Goal: Transaction & Acquisition: Purchase product/service

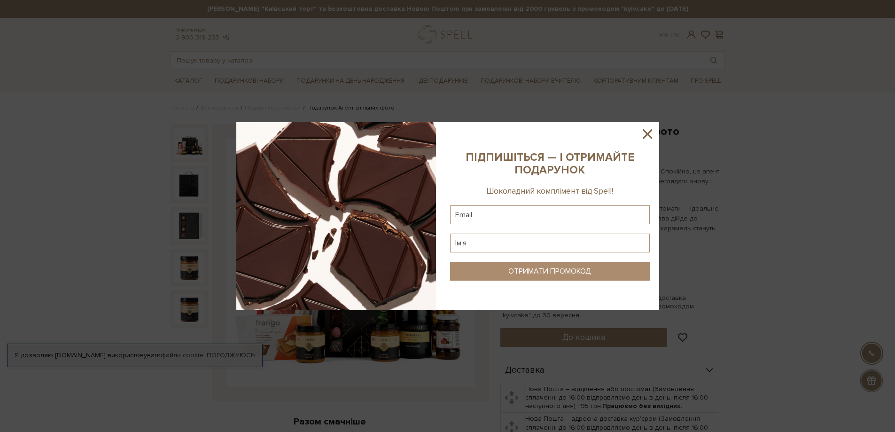
click at [644, 130] on icon at bounding box center [647, 133] width 9 height 9
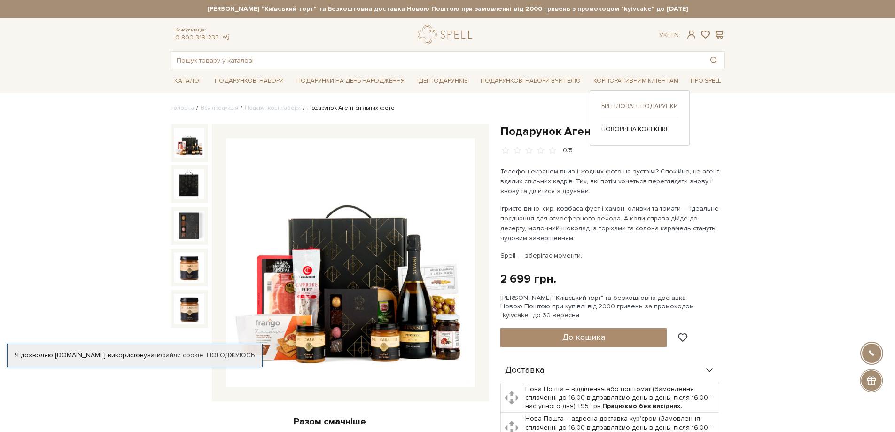
click at [636, 108] on link "Брендовані подарунки" at bounding box center [639, 106] width 77 height 8
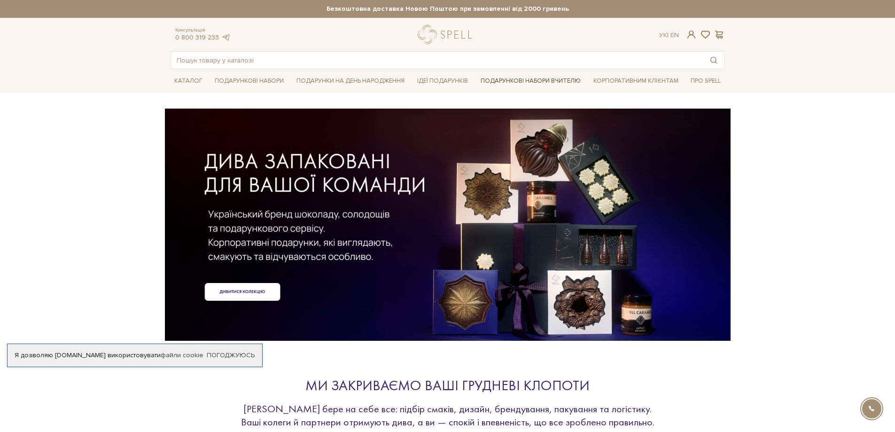
click at [503, 80] on link "Подарункові набори Вчителю" at bounding box center [531, 81] width 108 height 16
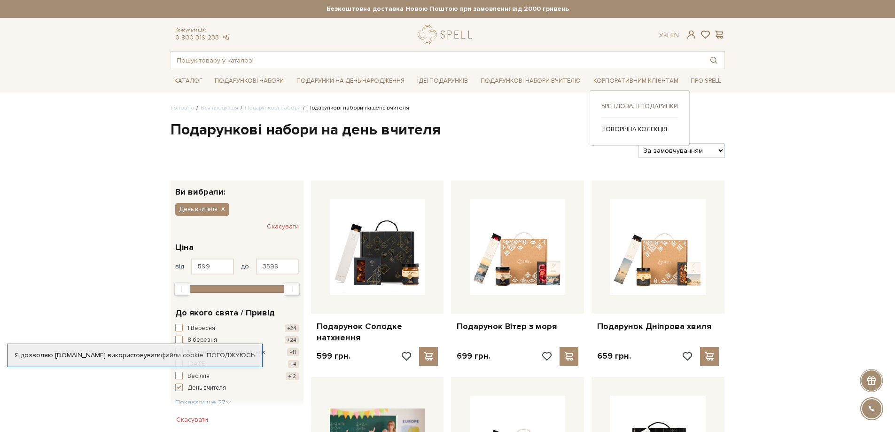
click at [638, 107] on link "Брендовані подарунки" at bounding box center [639, 106] width 77 height 8
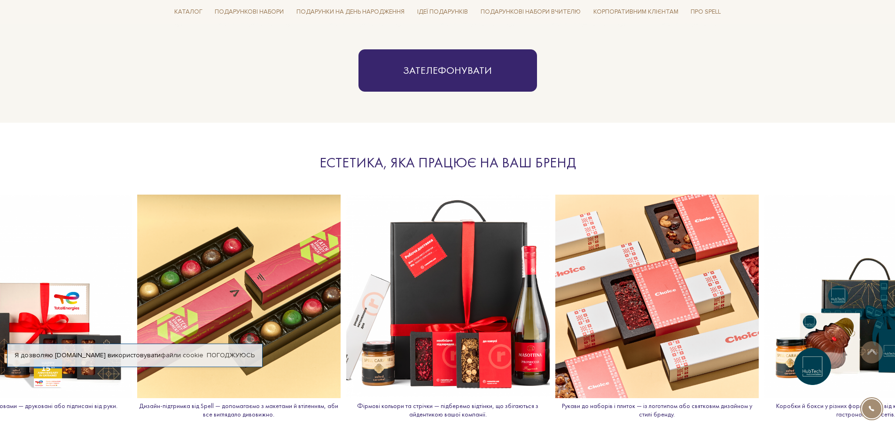
scroll to position [987, 0]
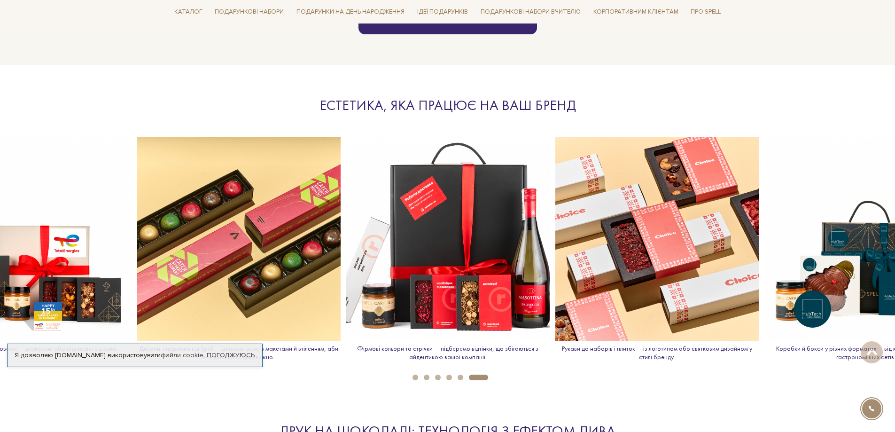
click at [411, 375] on li "1" at bounding box center [412, 377] width 11 height 6
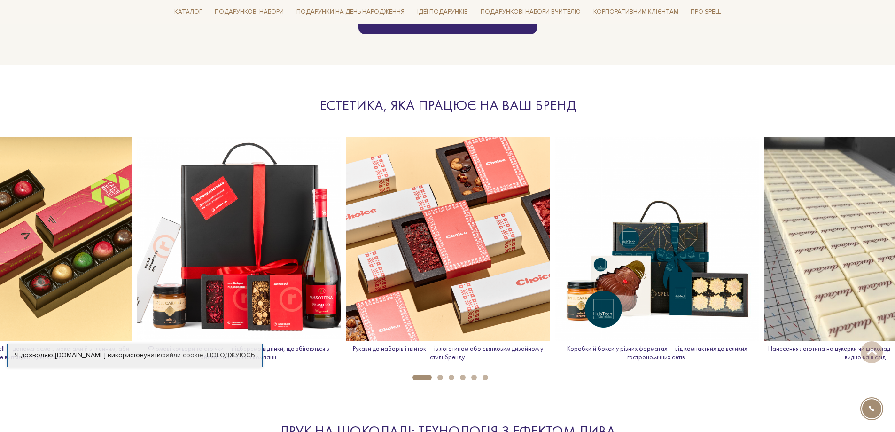
click at [441, 376] on button "2" at bounding box center [440, 377] width 6 height 6
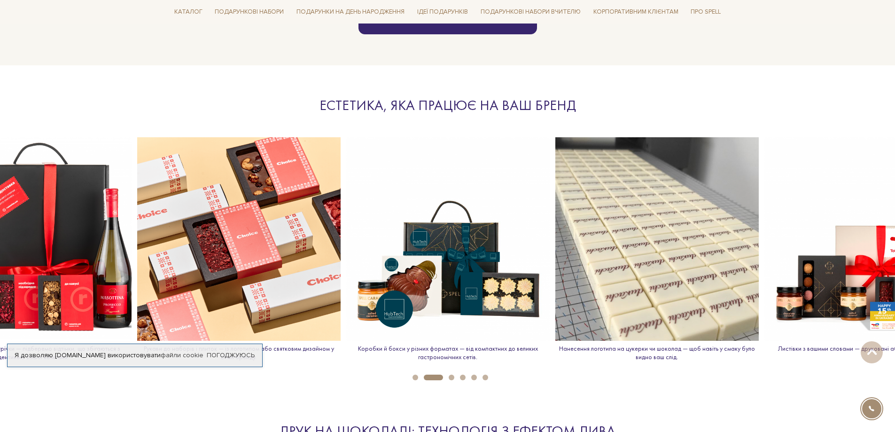
click at [452, 376] on button "3" at bounding box center [452, 377] width 6 height 6
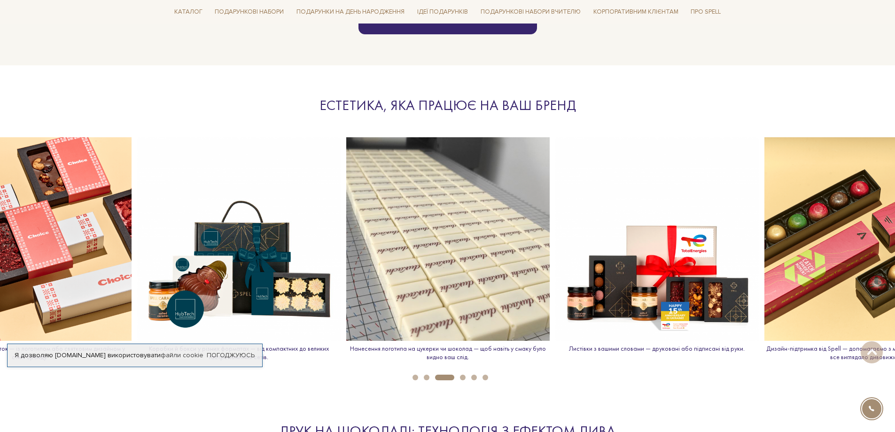
click at [466, 375] on li "5" at bounding box center [471, 377] width 11 height 6
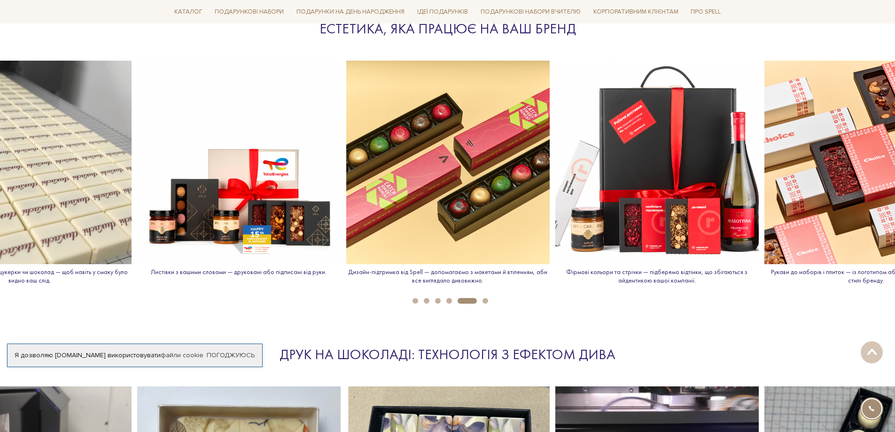
scroll to position [1034, 0]
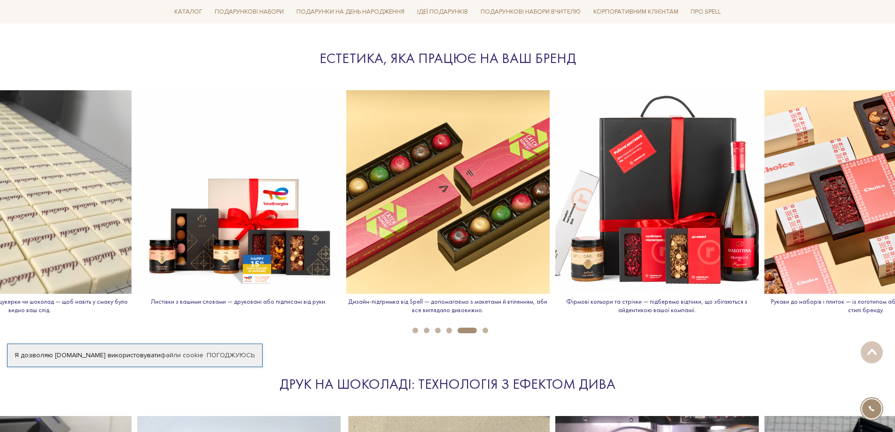
click at [486, 328] on button "6" at bounding box center [486, 330] width 6 height 6
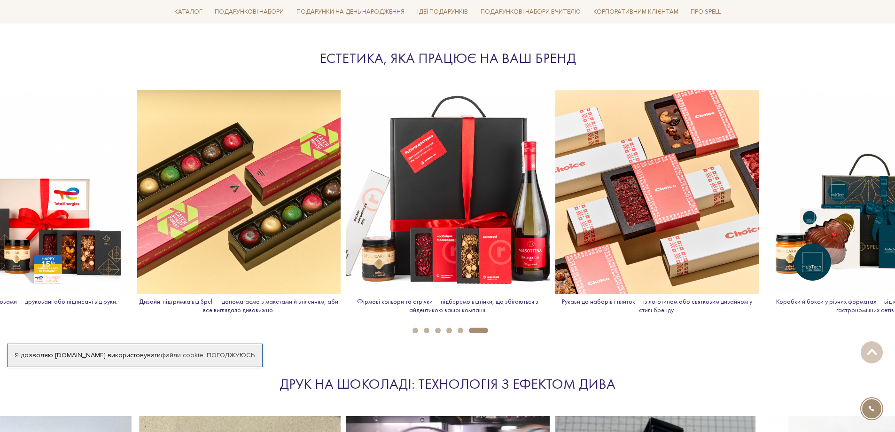
click at [831, 303] on p "Коробки й бокси у різних форматах — від компактних до великих гастрономічних се…" at bounding box center [865, 305] width 203 height 16
click at [859, 218] on img at bounding box center [865, 191] width 203 height 203
click at [840, 246] on img at bounding box center [865, 191] width 203 height 203
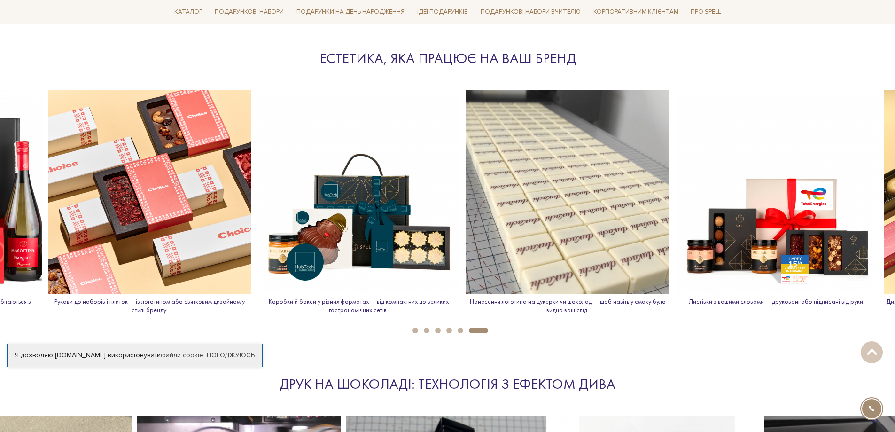
drag, startPoint x: 840, startPoint y: 246, endPoint x: 322, endPoint y: 245, distance: 517.8
click at [323, 246] on img at bounding box center [358, 191] width 203 height 203
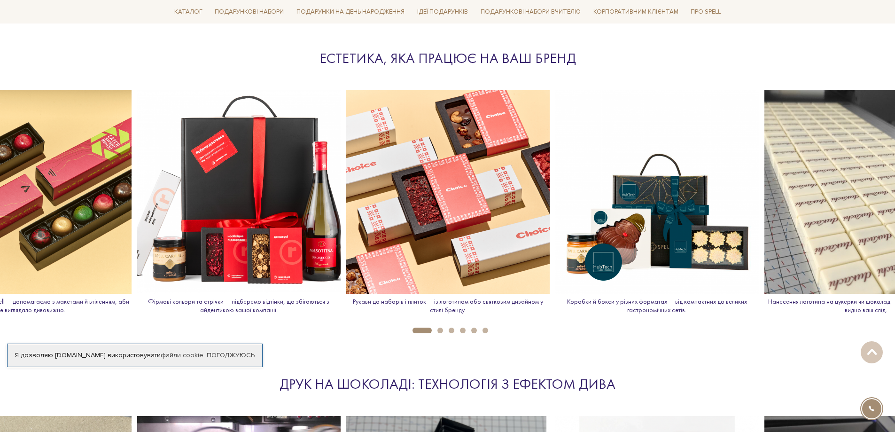
click at [642, 304] on p "Коробки й бокси у різних форматах — від компактних до великих гастрономічних се…" at bounding box center [656, 305] width 203 height 16
click at [640, 236] on img at bounding box center [656, 191] width 203 height 203
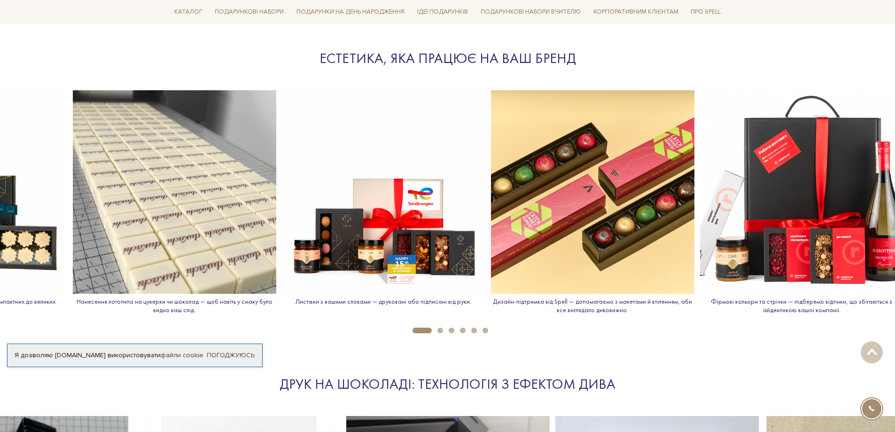
drag, startPoint x: 684, startPoint y: 257, endPoint x: 0, endPoint y: 242, distance: 683.8
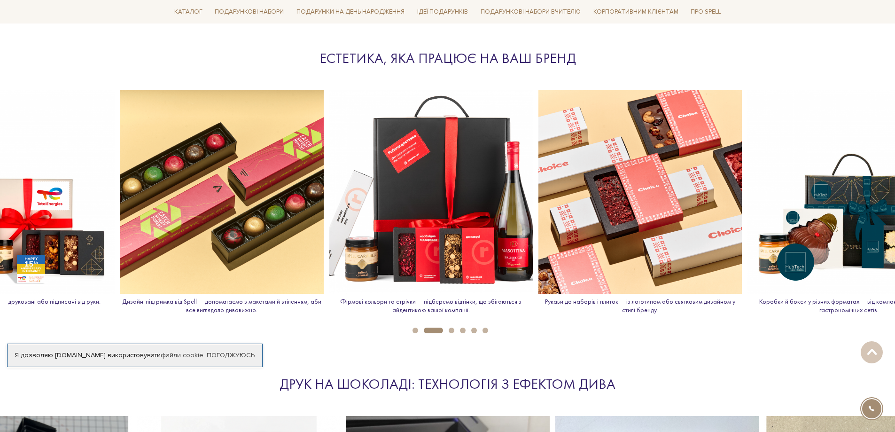
drag, startPoint x: 838, startPoint y: 148, endPoint x: 0, endPoint y: 189, distance: 839.2
click at [0, 189] on img at bounding box center [12, 191] width 203 height 203
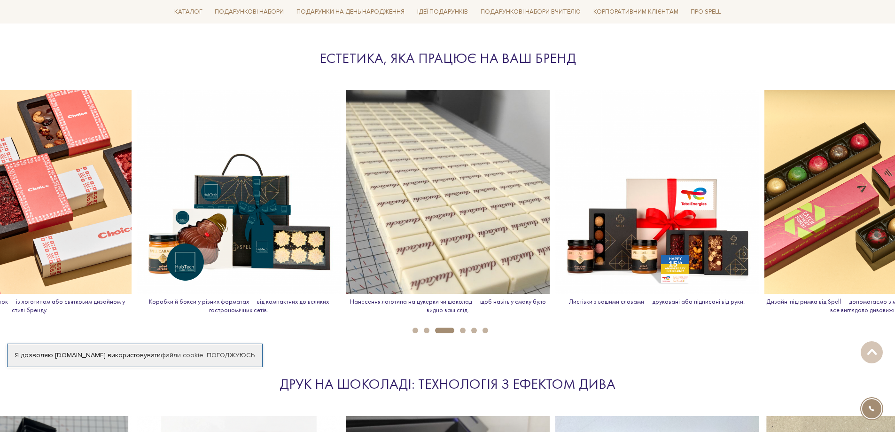
drag, startPoint x: 169, startPoint y: 184, endPoint x: 799, endPoint y: 138, distance: 631.7
click at [341, 154] on img at bounding box center [238, 191] width 203 height 203
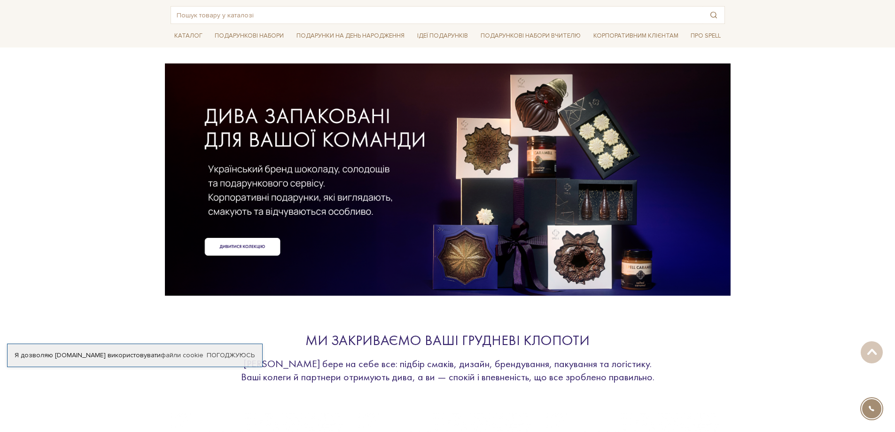
scroll to position [0, 0]
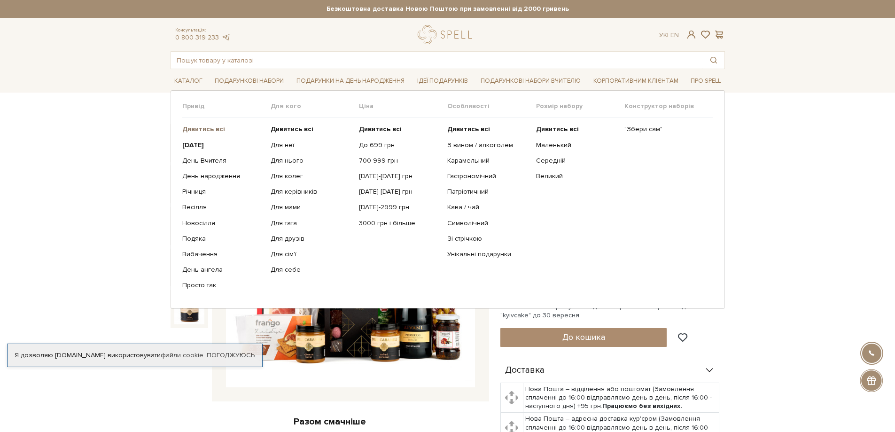
click at [203, 130] on b "Дивитись всі" at bounding box center [203, 129] width 43 height 8
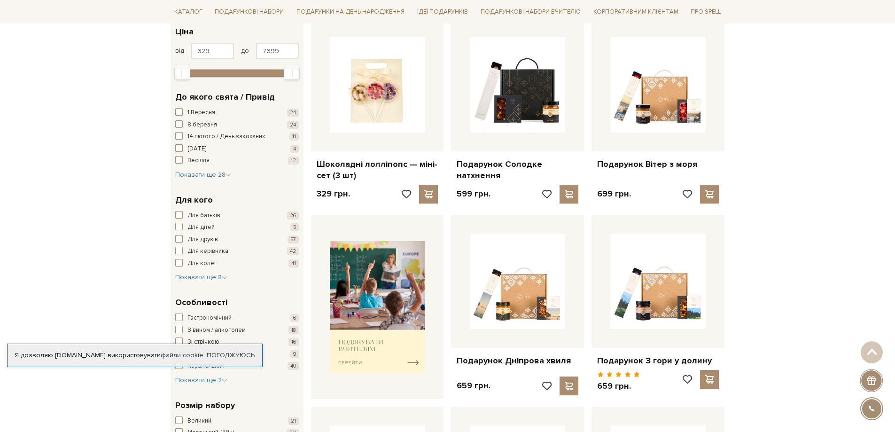
scroll to position [141, 0]
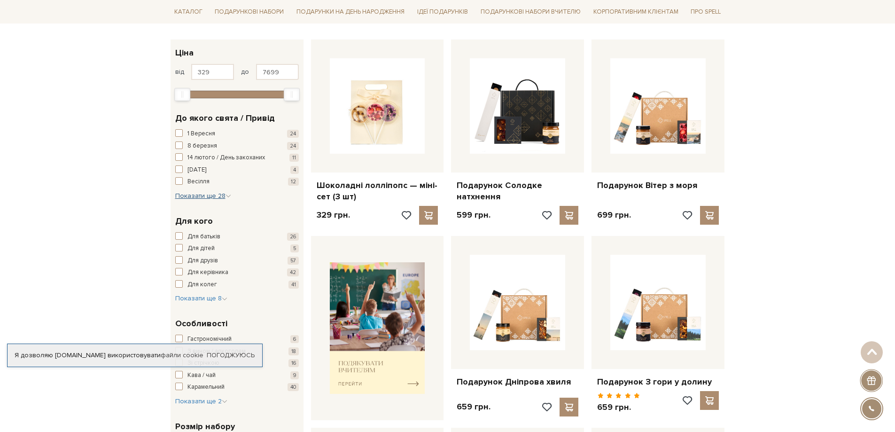
click at [198, 198] on span "Показати ще 28" at bounding box center [203, 196] width 56 height 8
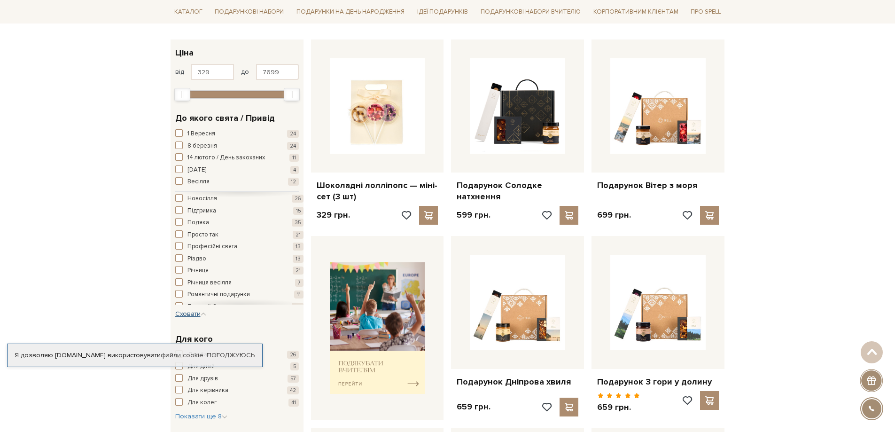
scroll to position [187, 0]
click at [211, 240] on button "Подяка 35" at bounding box center [239, 238] width 128 height 9
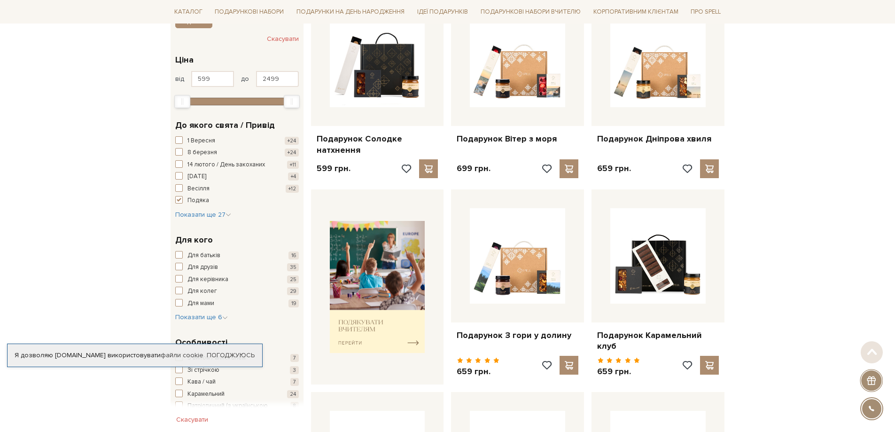
scroll to position [188, 0]
click at [181, 199] on span "button" at bounding box center [179, 199] width 8 height 8
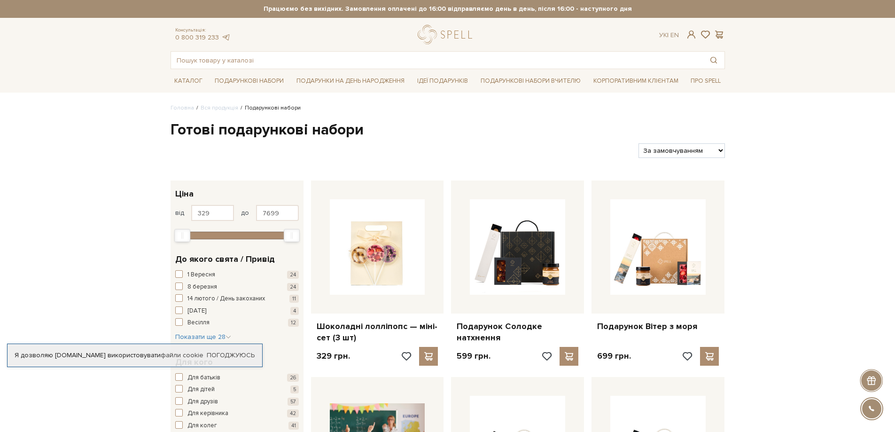
click at [703, 153] on select "За замовчуванням За Ціною (зростання) За Ціною (зменшення) Новинки За популярні…" at bounding box center [681, 150] width 86 height 15
select select "[URL][DOMAIN_NAME]"
click at [638, 143] on select "За замовчуванням За Ціною (зростання) За Ціною (зменшення) Новинки За популярні…" at bounding box center [681, 150] width 86 height 15
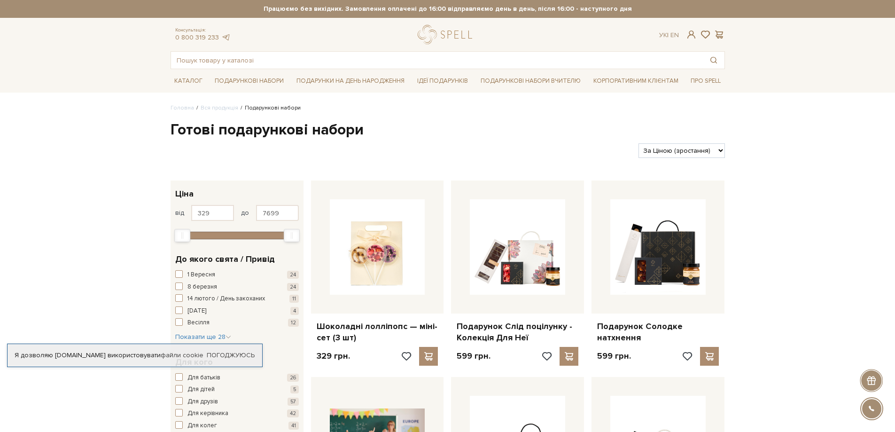
click at [691, 140] on div "Фільтри За замовчуванням За Ціною (зростання) За Ціною (зменшення) Новинки За п…" at bounding box center [448, 147] width 562 height 22
click at [691, 147] on select "За замовчуванням За Ціною (зростання) За Ціною (зменшення) Новинки За популярні…" at bounding box center [681, 150] width 86 height 15
select select "https://spellchocolate.com/our-productions/podarunkovi-box/?sort=p.price&order=…"
click at [638, 143] on select "За замовчуванням За Ціною (зростання) За Ціною (зменшення) Новинки За популярні…" at bounding box center [681, 150] width 86 height 15
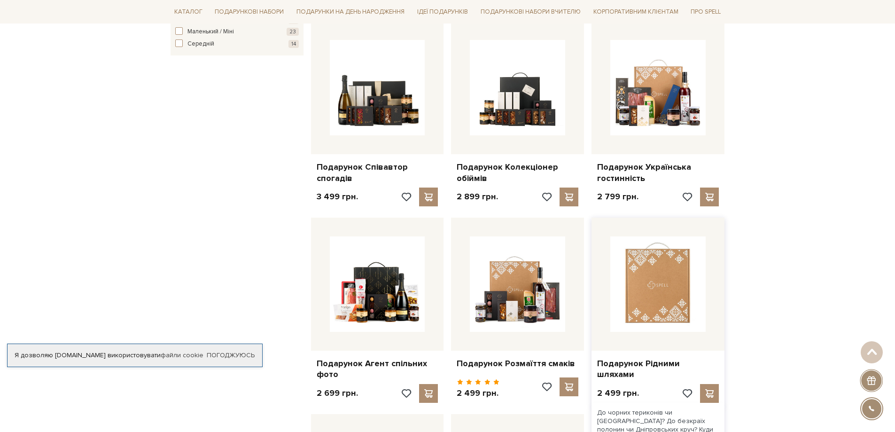
scroll to position [564, 0]
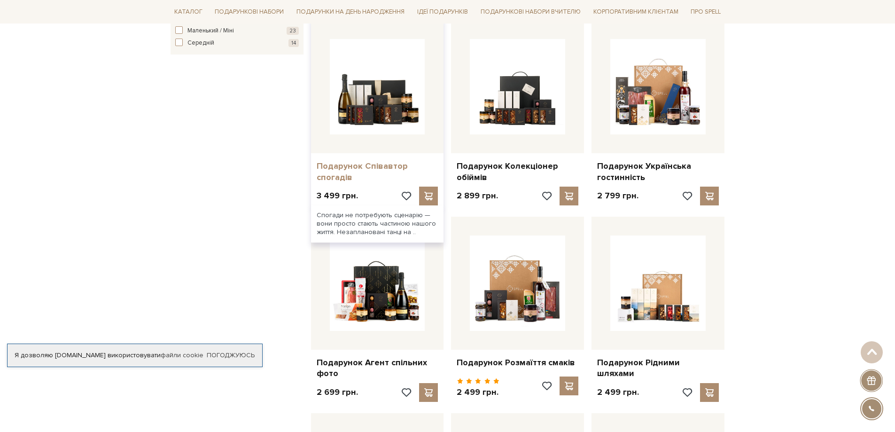
click at [363, 173] on link "Подарунок Співавтор спогадів" at bounding box center [378, 172] width 122 height 22
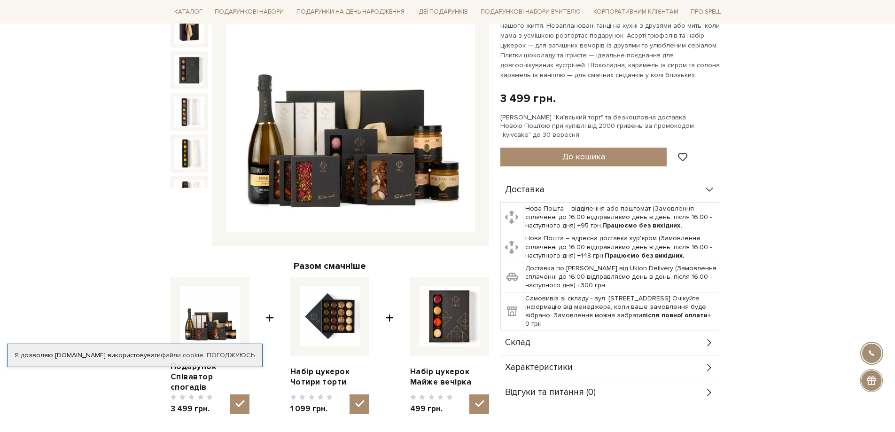
scroll to position [47, 0]
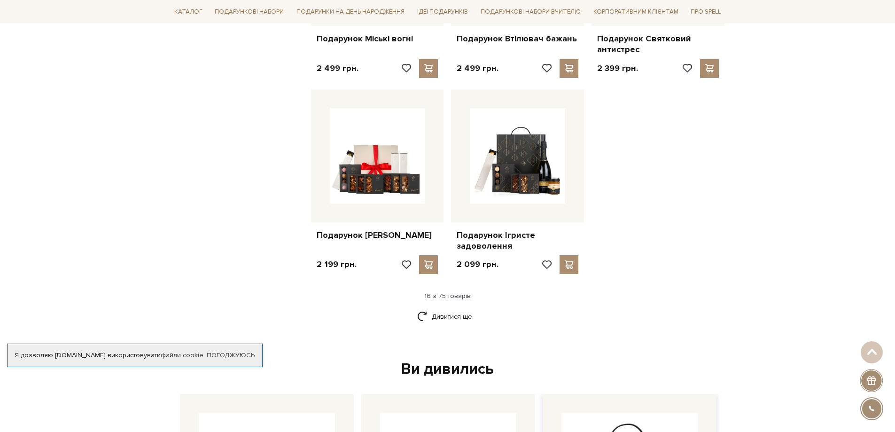
scroll to position [1221, 0]
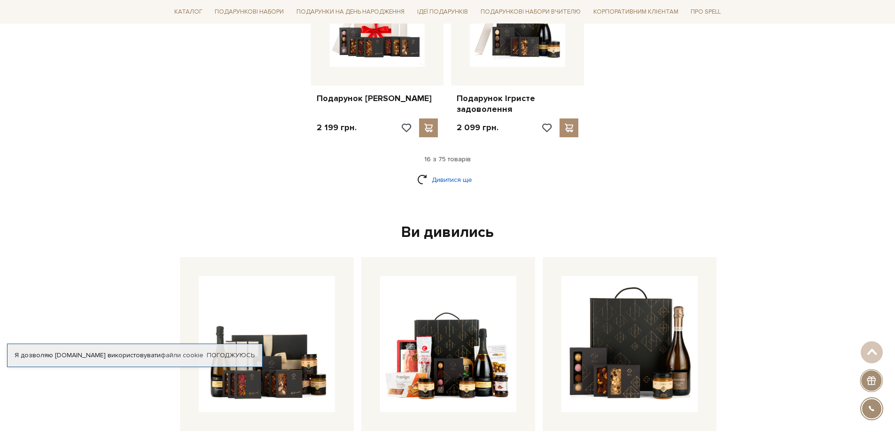
click at [442, 174] on link "Дивитися ще" at bounding box center [447, 179] width 61 height 16
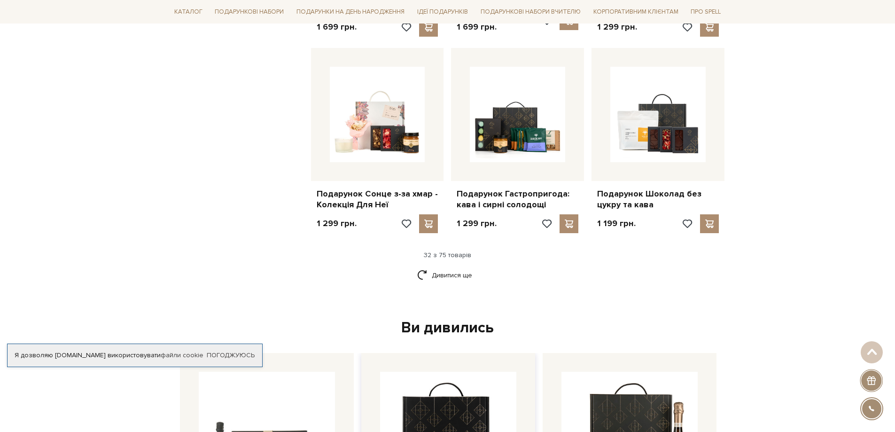
scroll to position [2254, 0]
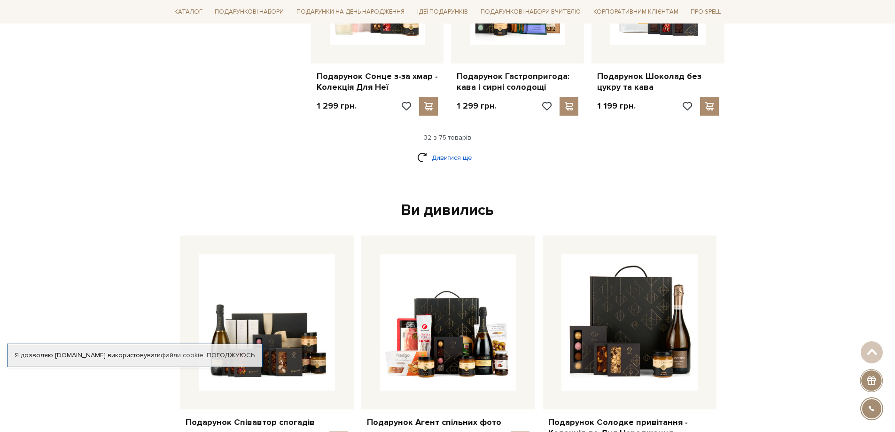
click at [436, 151] on link "Дивитися ще" at bounding box center [447, 157] width 61 height 16
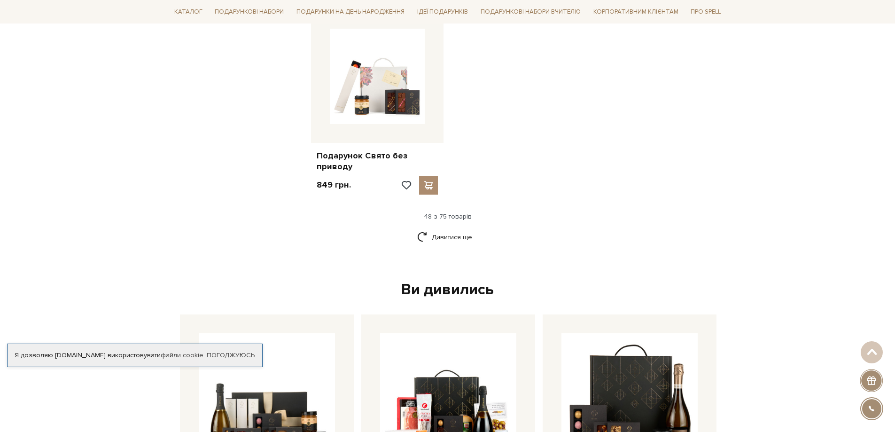
scroll to position [3382, 0]
